Goal: Information Seeking & Learning: Learn about a topic

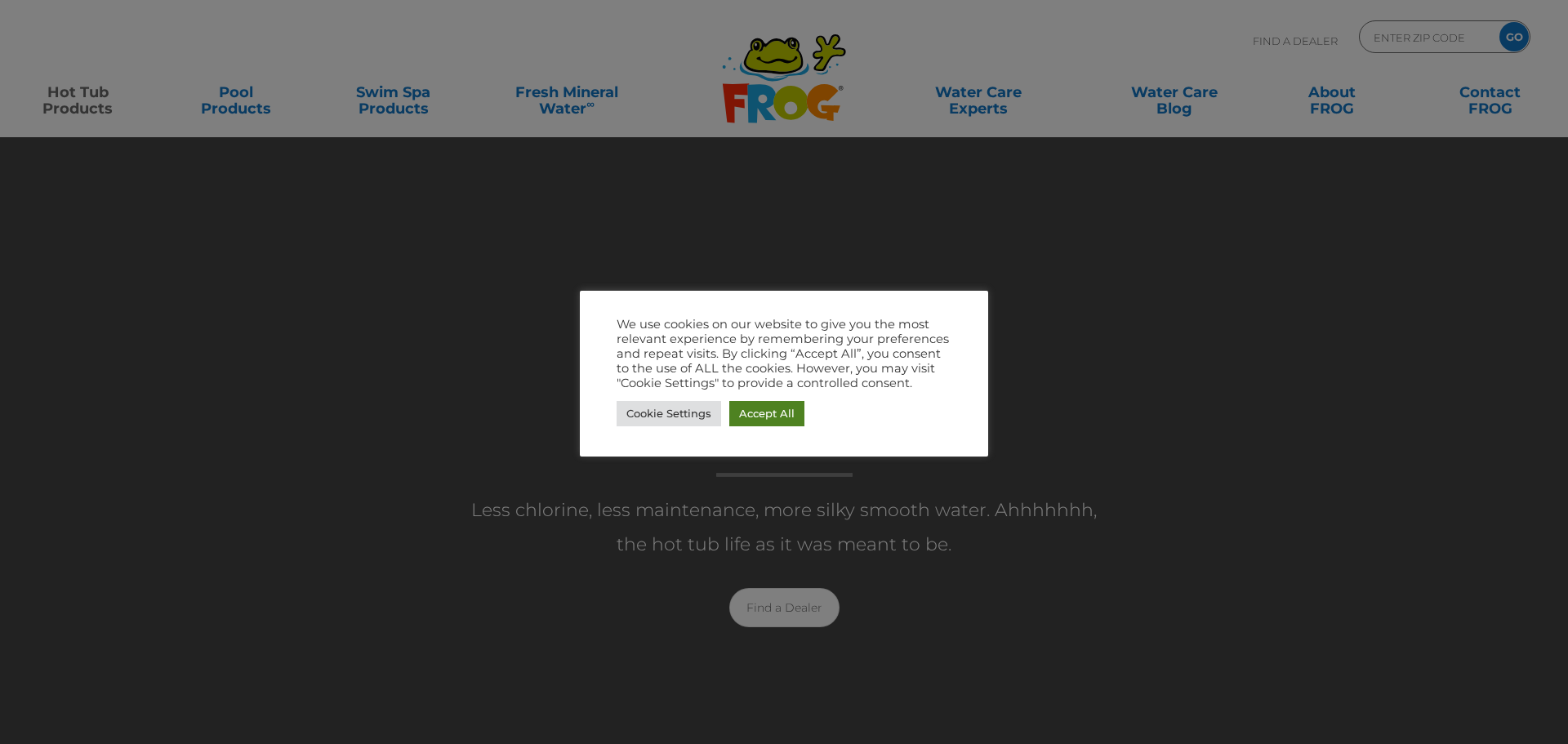
click at [775, 413] on link "Accept All" at bounding box center [766, 413] width 75 height 25
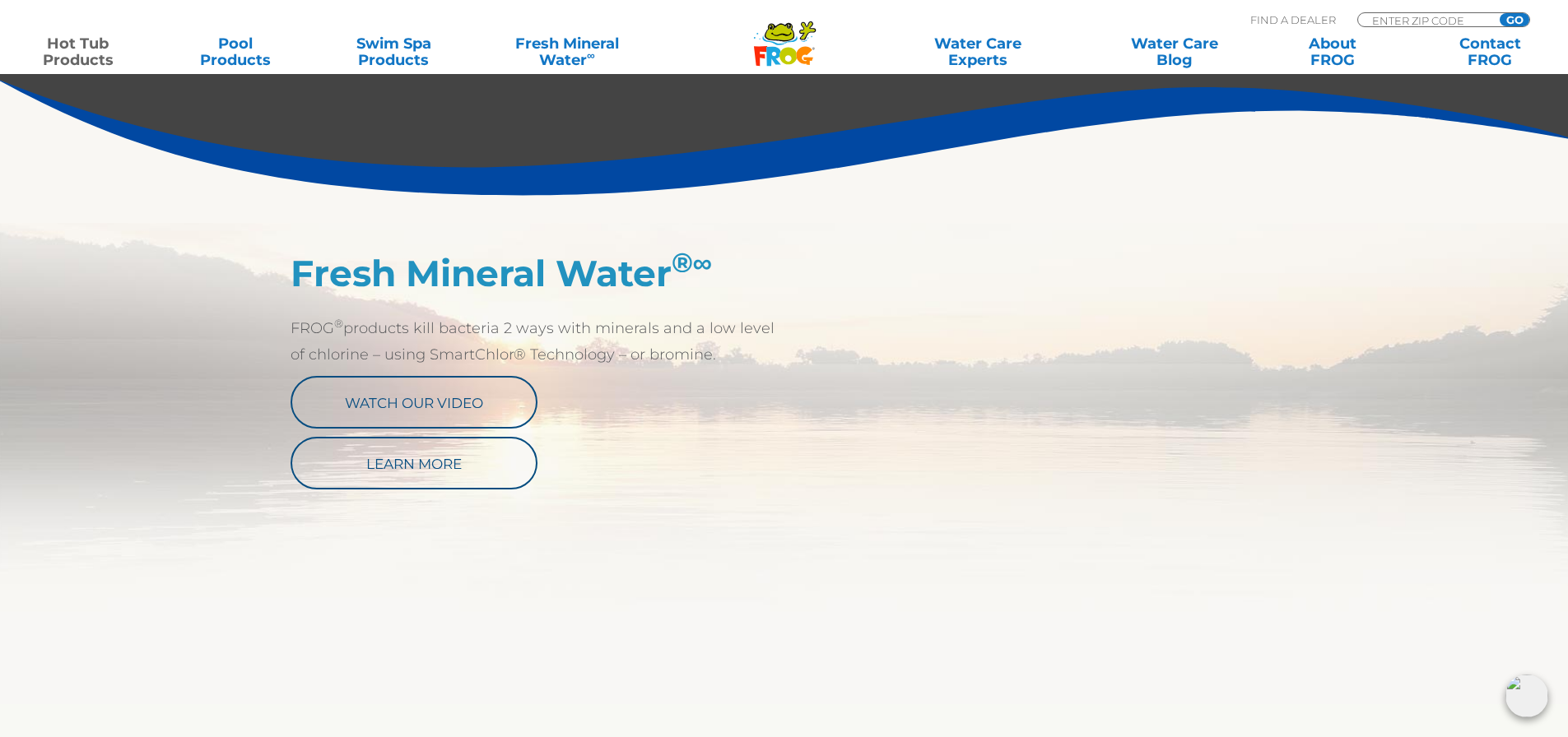
scroll to position [822, 0]
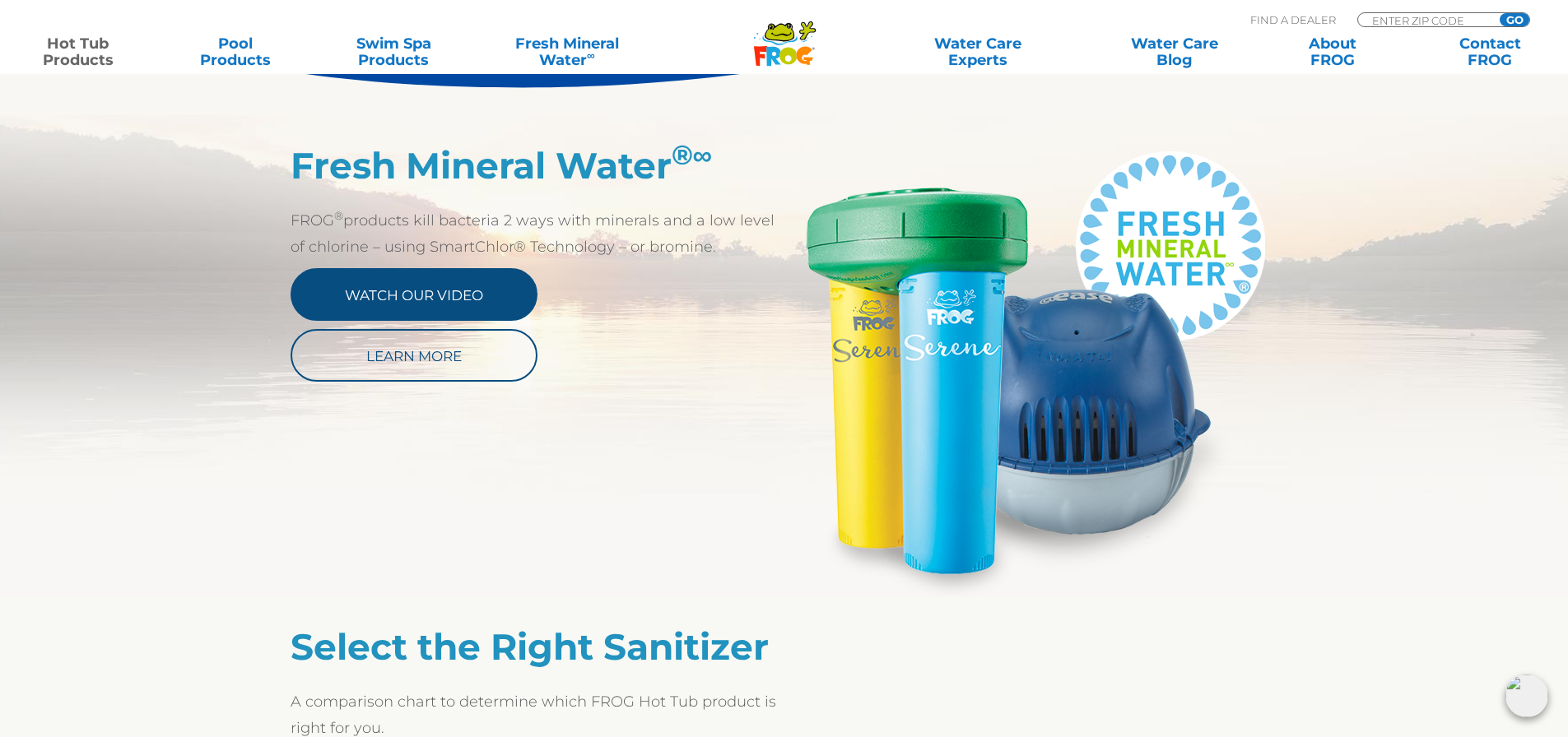
click at [452, 296] on link "Watch Our Video" at bounding box center [414, 295] width 247 height 53
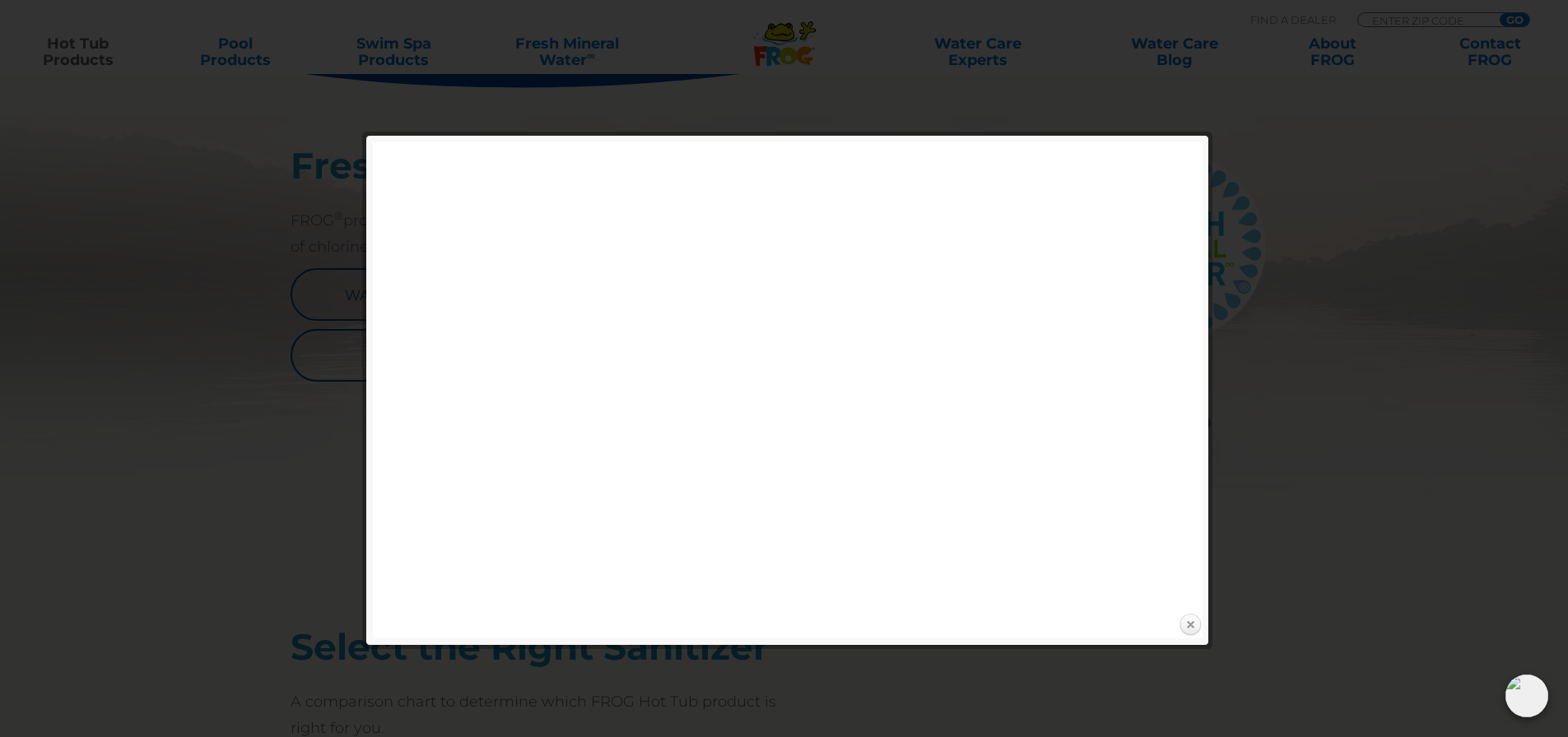
drag, startPoint x: 1191, startPoint y: 627, endPoint x: 1183, endPoint y: 618, distance: 12.0
click at [1191, 627] on link "Close" at bounding box center [1190, 625] width 25 height 25
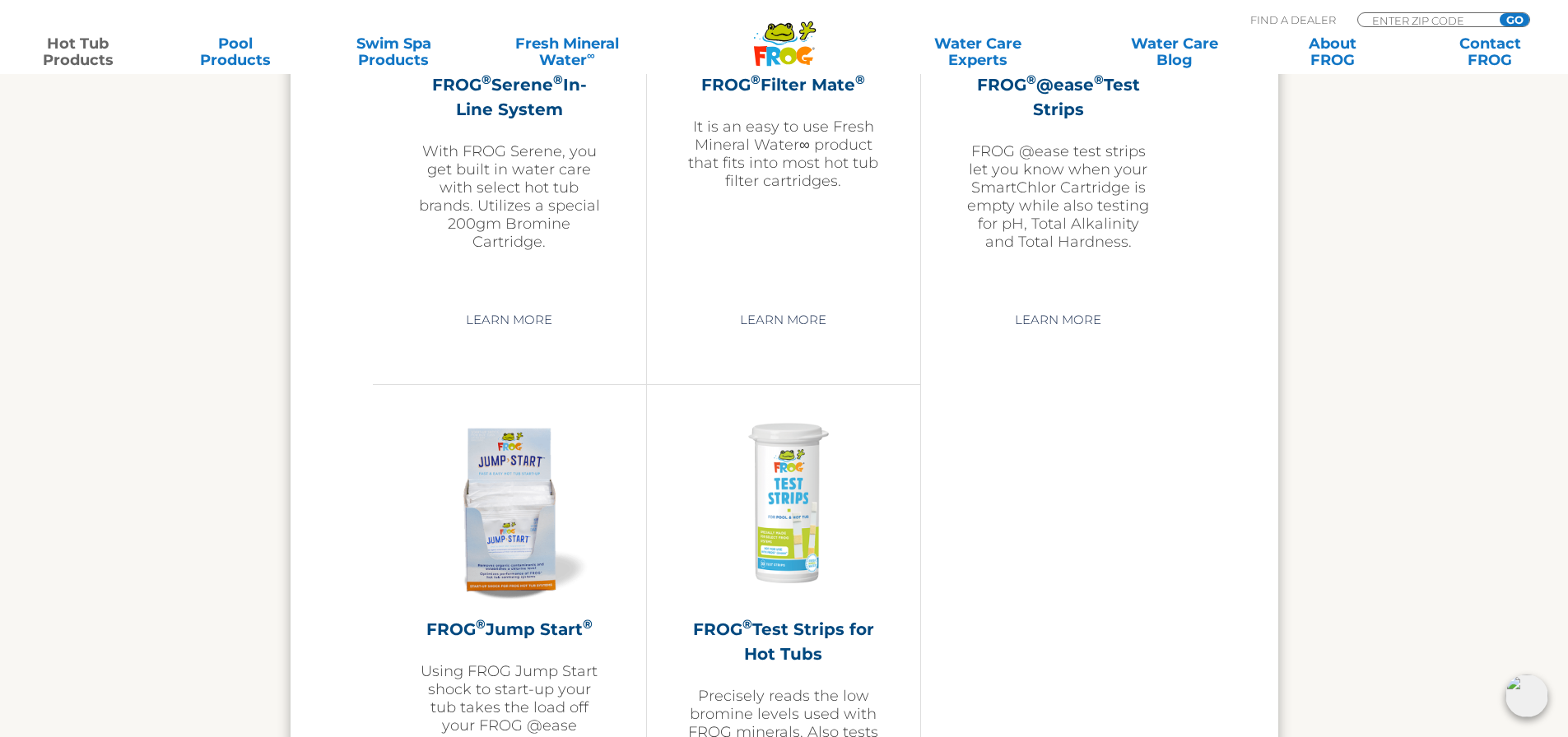
scroll to position [3784, 0]
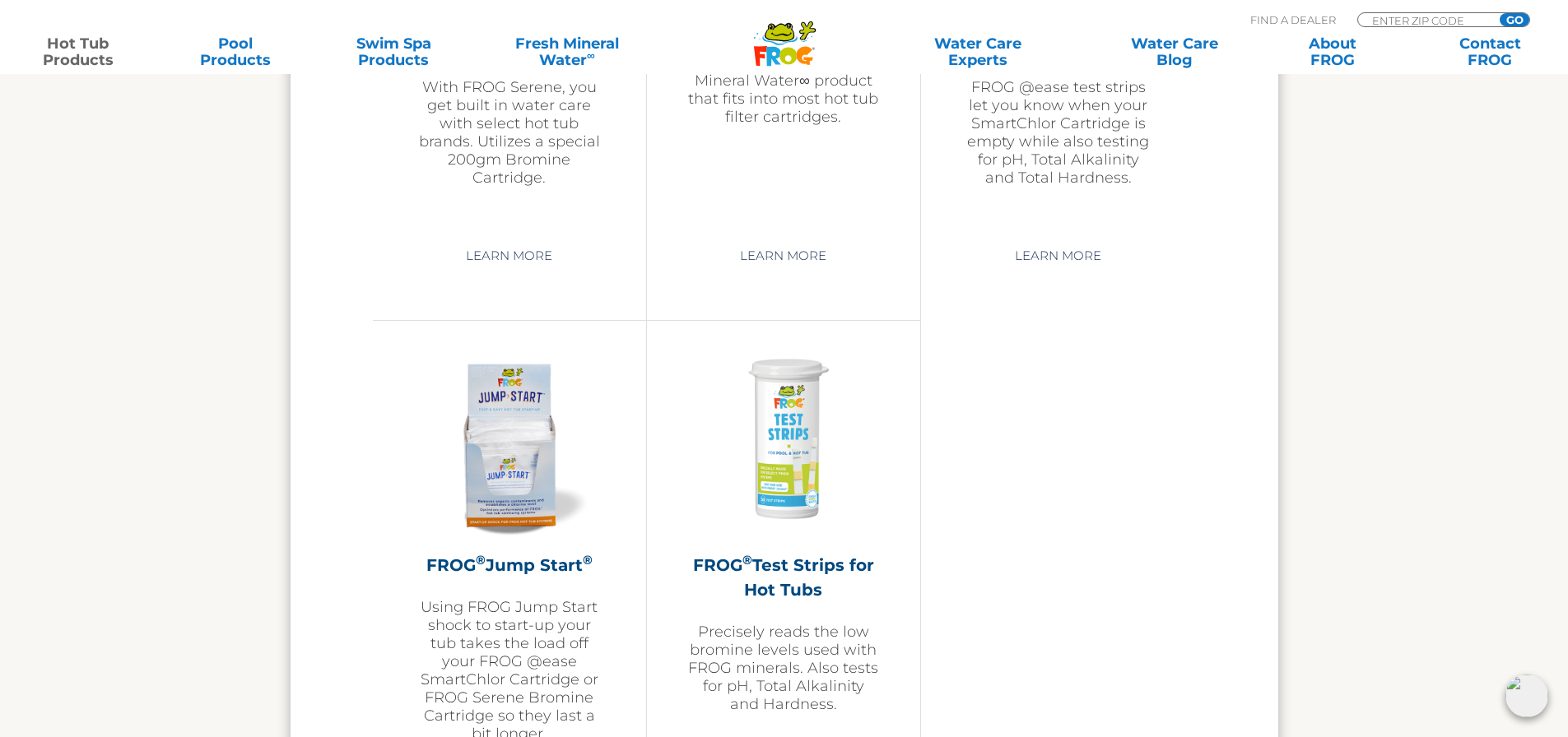
scroll to position [822, 0]
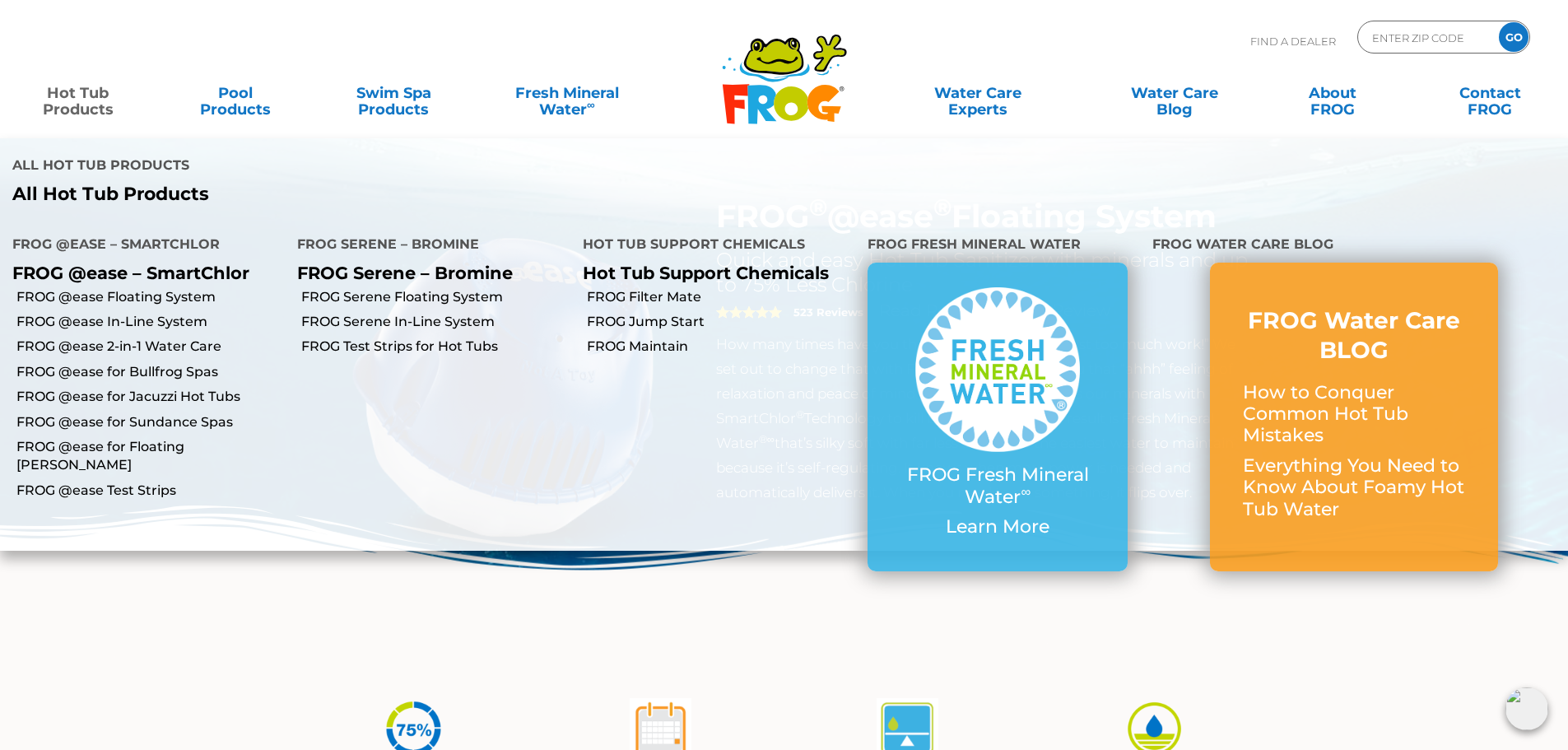
click at [73, 95] on link "Hot Tub Products" at bounding box center [78, 92] width 123 height 32
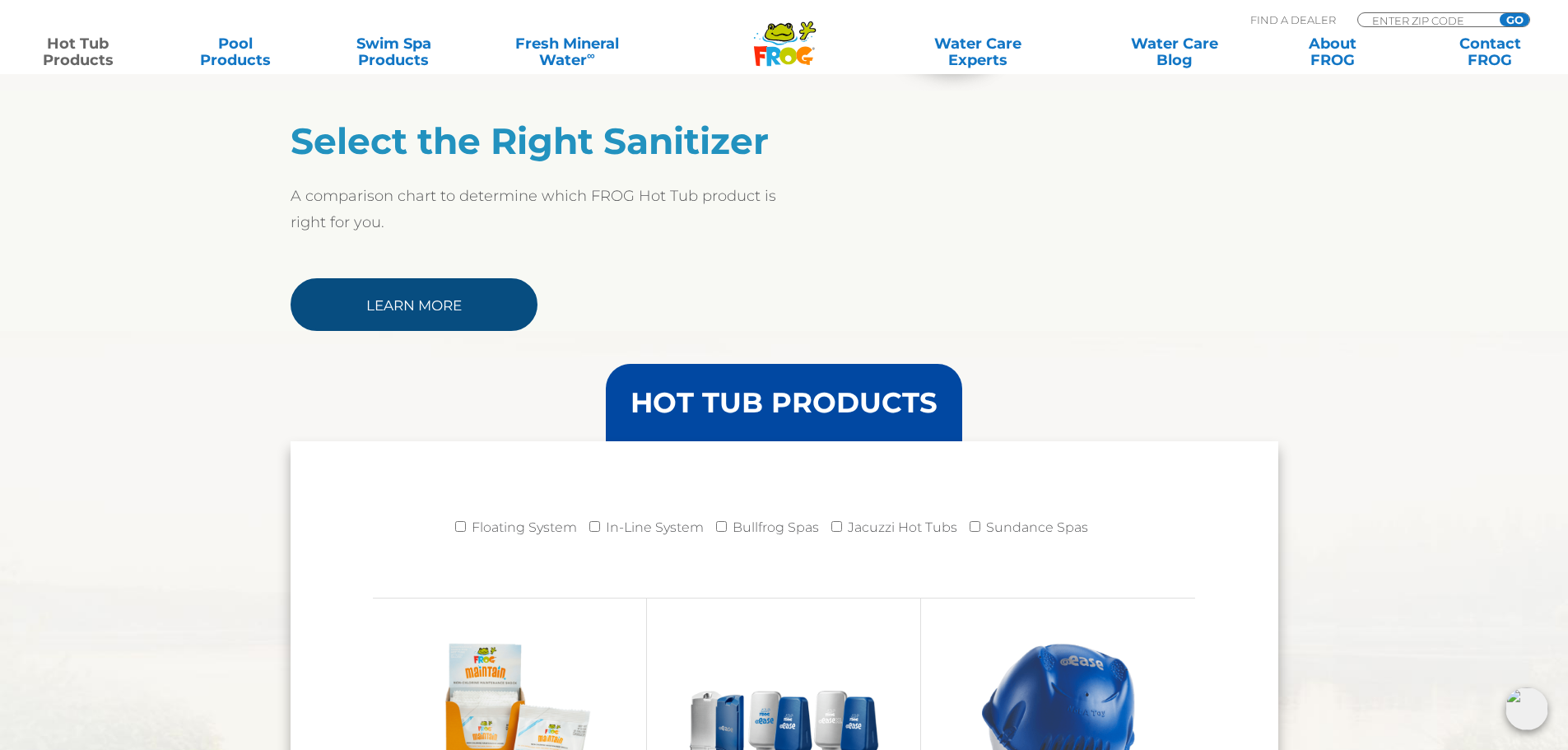
scroll to position [1317, 0]
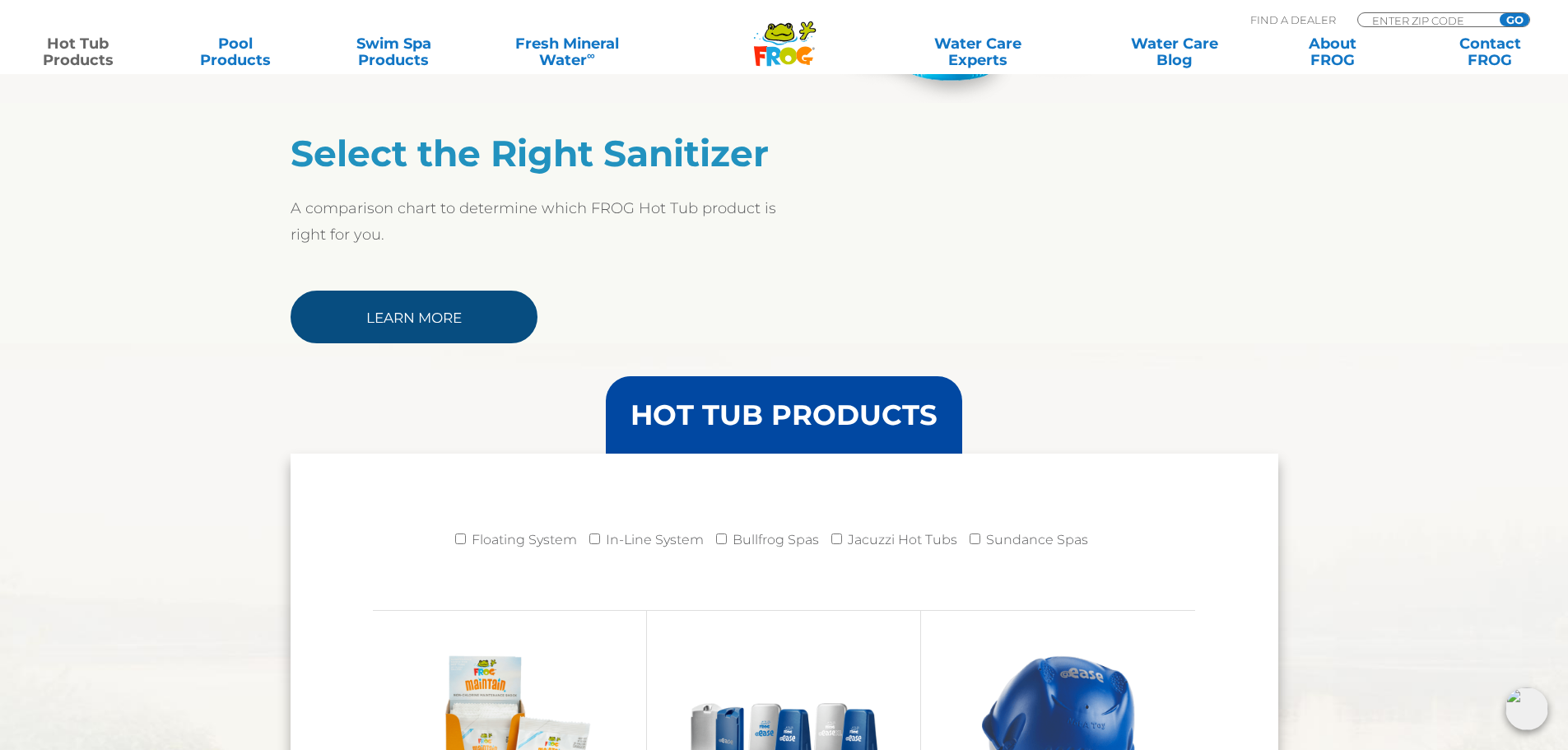
click at [377, 312] on link "Learn More" at bounding box center [414, 317] width 247 height 53
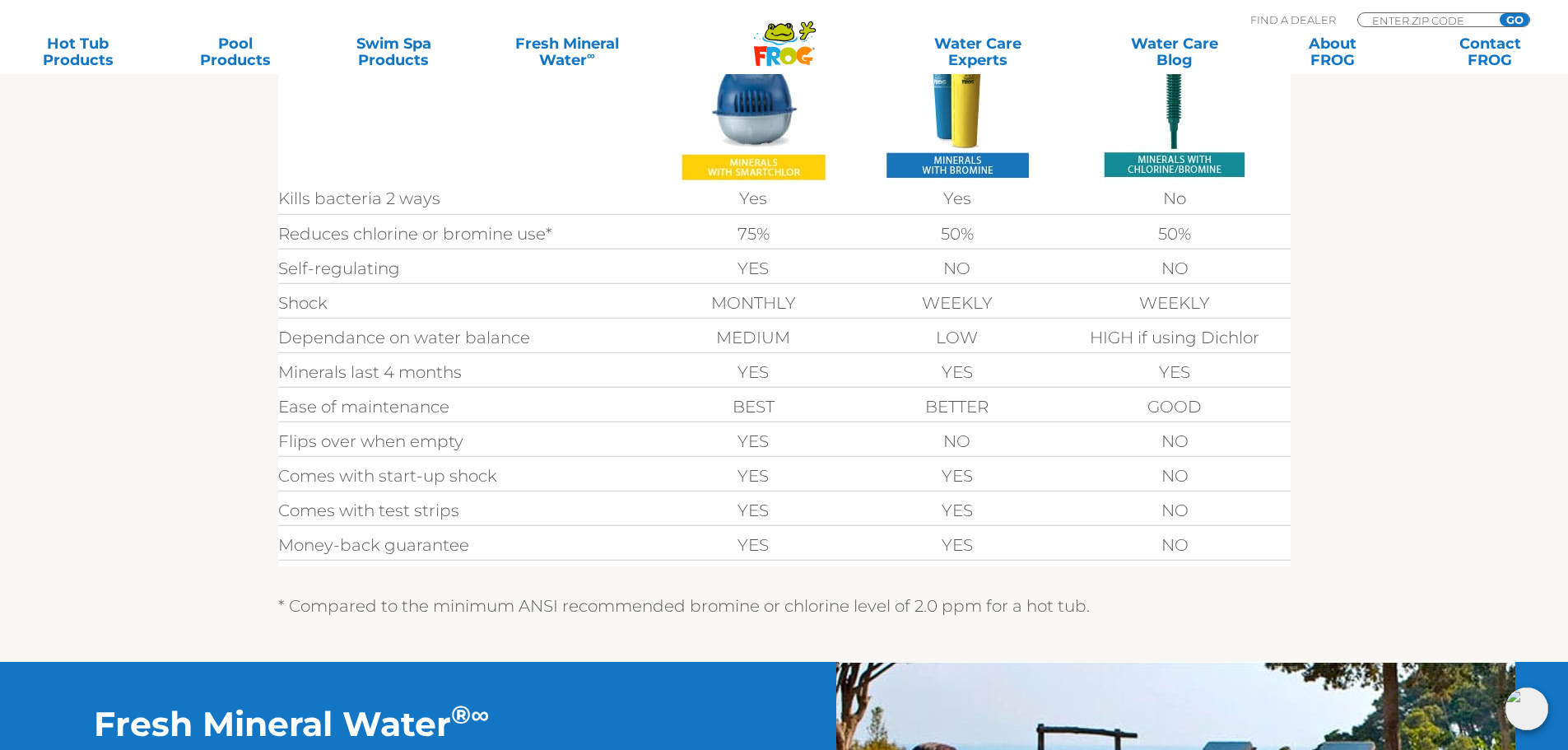
scroll to position [412, 0]
